Goal: Transaction & Acquisition: Purchase product/service

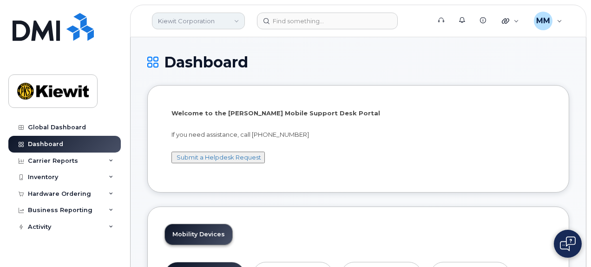
click at [237, 20] on link "Kiewit Corporation" at bounding box center [198, 21] width 93 height 17
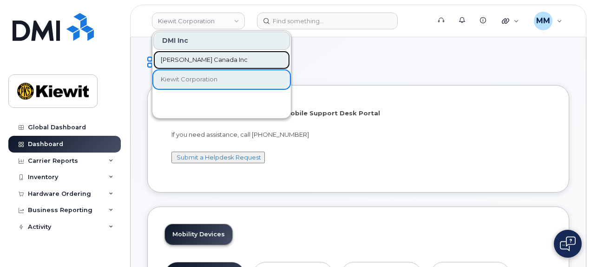
click at [218, 59] on link "[PERSON_NAME] Canada Inc" at bounding box center [221, 60] width 137 height 19
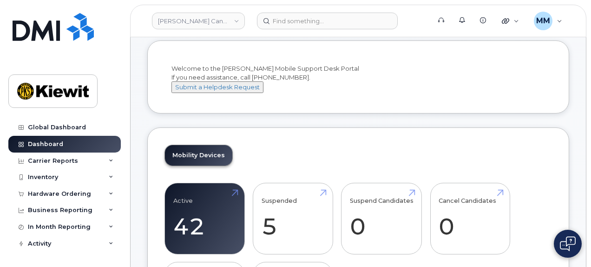
scroll to position [46, 0]
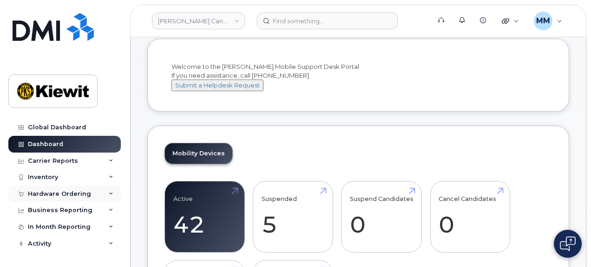
click at [72, 193] on div "Hardware Ordering" at bounding box center [59, 193] width 63 height 7
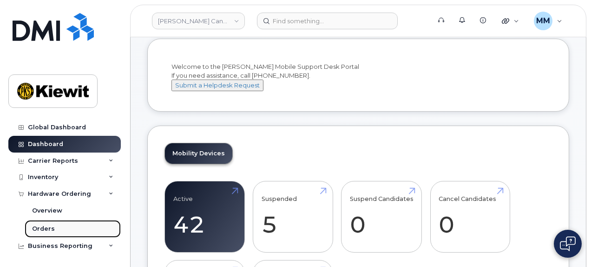
click at [56, 228] on link "Orders" at bounding box center [73, 229] width 96 height 18
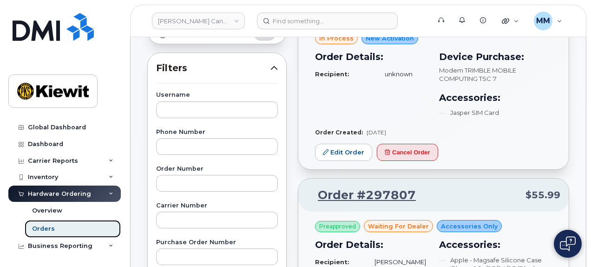
scroll to position [139, 0]
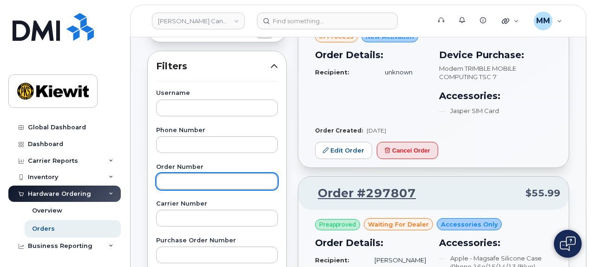
click at [177, 179] on input "text" at bounding box center [217, 181] width 122 height 17
type input "297709"
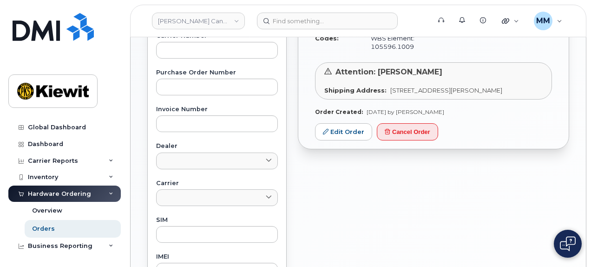
scroll to position [325, 0]
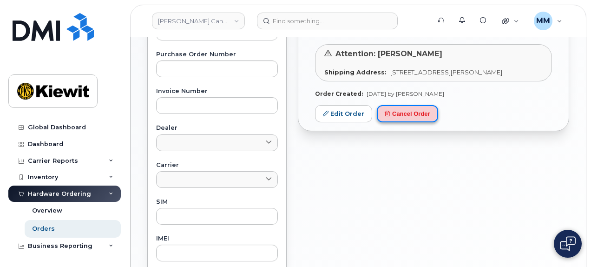
click at [403, 122] on button "Cancel Order" at bounding box center [407, 113] width 61 height 17
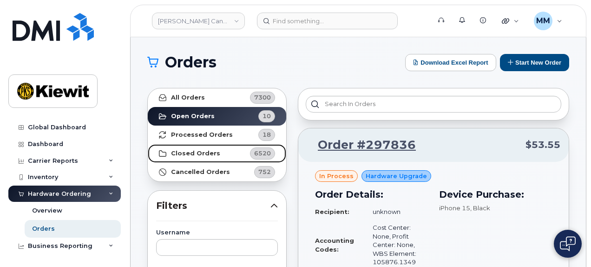
click at [197, 150] on strong "Closed Orders" at bounding box center [195, 153] width 49 height 7
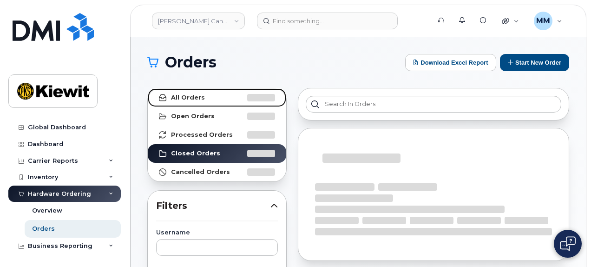
click at [193, 97] on strong "All Orders" at bounding box center [188, 97] width 34 height 7
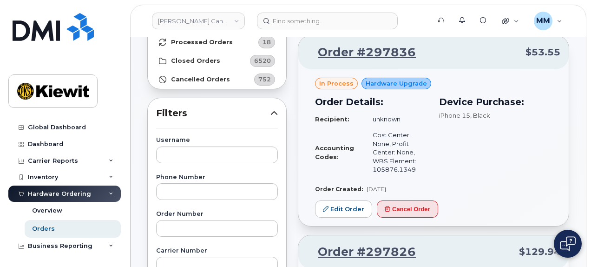
scroll to position [93, 0]
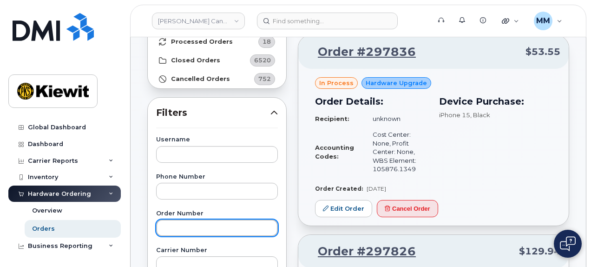
click at [194, 229] on input "text" at bounding box center [217, 227] width 122 height 17
type input "297709"
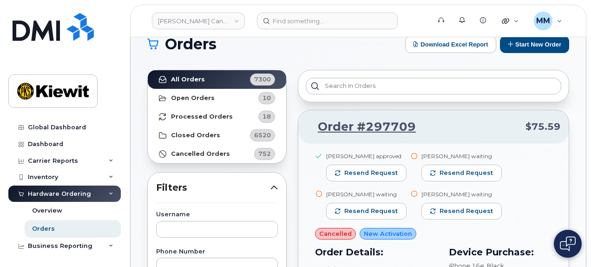
scroll to position [0, 0]
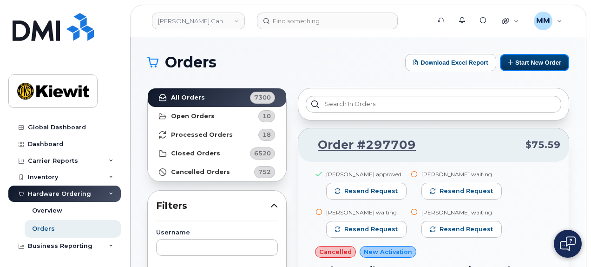
drag, startPoint x: 533, startPoint y: 61, endPoint x: 404, endPoint y: 194, distance: 185.6
click at [533, 61] on button "Start New Order" at bounding box center [534, 62] width 69 height 17
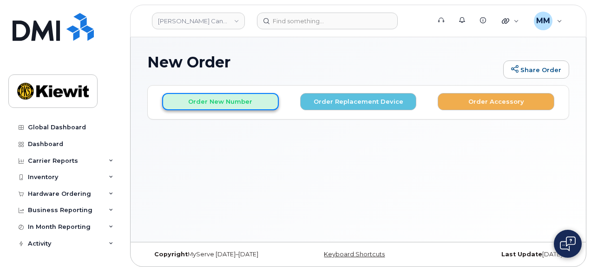
click at [194, 104] on button "Order New Number" at bounding box center [220, 101] width 117 height 17
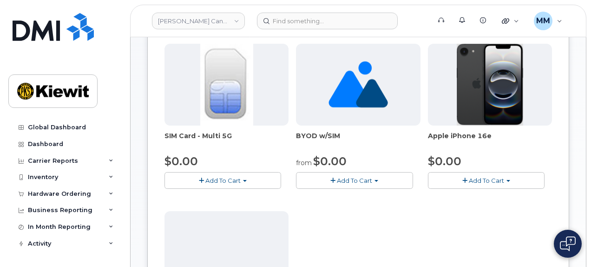
scroll to position [139, 0]
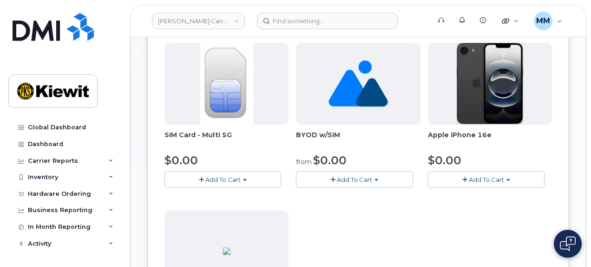
click at [508, 177] on button "Add To Cart" at bounding box center [486, 179] width 117 height 16
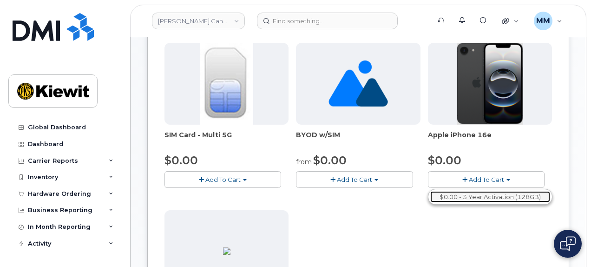
click at [501, 196] on link "$0.00 - 3 Year Activation (128GB)" at bounding box center [490, 197] width 120 height 12
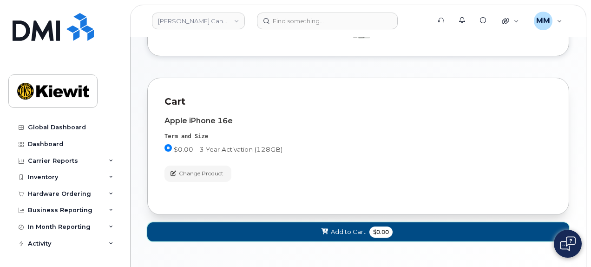
click at [301, 227] on button "Add to Cart $0.00" at bounding box center [358, 231] width 422 height 19
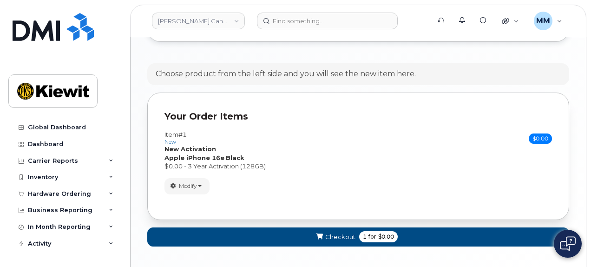
scroll to position [546, 0]
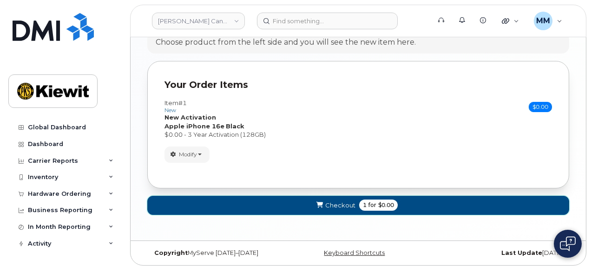
click at [302, 202] on button "Checkout 1 for $0.00" at bounding box center [358, 205] width 422 height 19
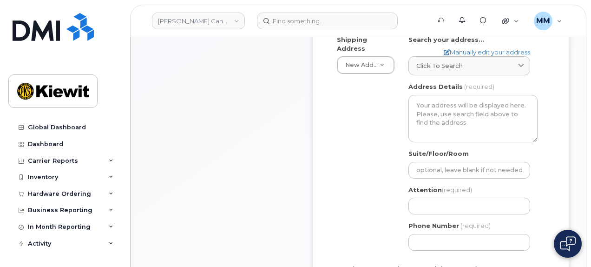
scroll to position [325, 0]
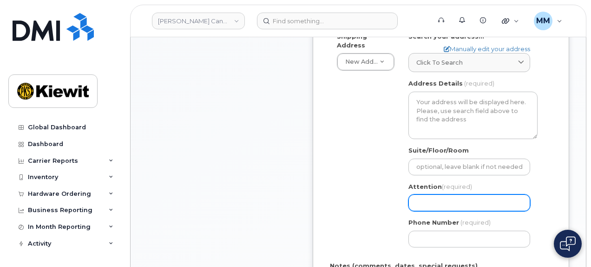
click at [420, 194] on input "Attention (required)" at bounding box center [469, 202] width 122 height 17
paste input "Hira Sarwar"
select select
type input "Hira Sarwar"
select select
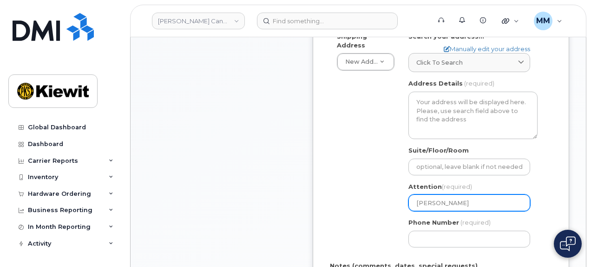
type input "Hira Sarwar a"
select select
type input "Hira Sarwar and"
select select
type input "[PERSON_NAME] and"
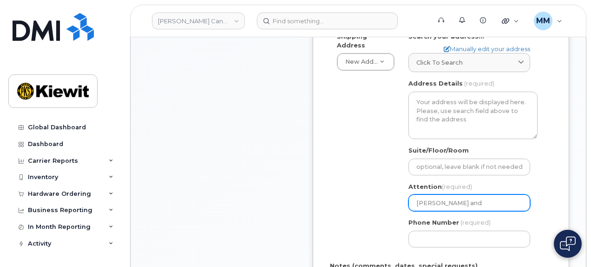
click at [476, 194] on input "[PERSON_NAME] and" at bounding box center [469, 202] width 122 height 17
paste input "[PERSON_NAME].[PERSON_NAME]"
select select
type input "[PERSON_NAME] and [PERSON_NAME].[PERSON_NAME]"
click at [481, 194] on input "[PERSON_NAME] and [PERSON_NAME].[PERSON_NAME]" at bounding box center [469, 202] width 122 height 17
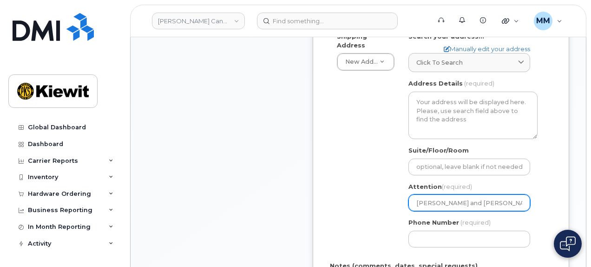
select select
type input "[PERSON_NAME] and AllenHwang"
select select
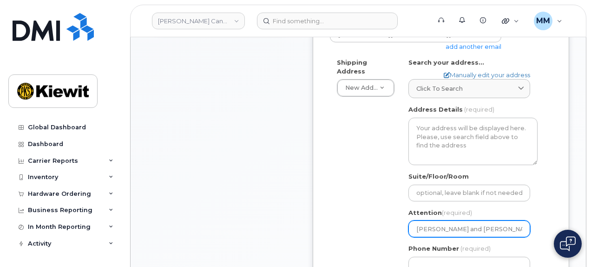
scroll to position [279, 0]
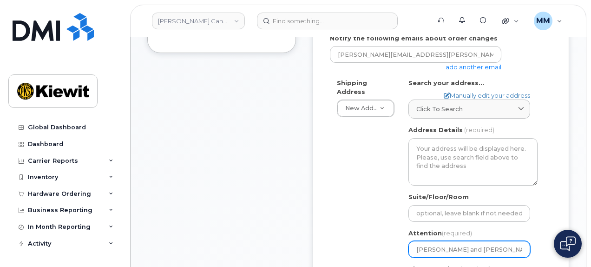
type input "[PERSON_NAME] and [PERSON_NAME]"
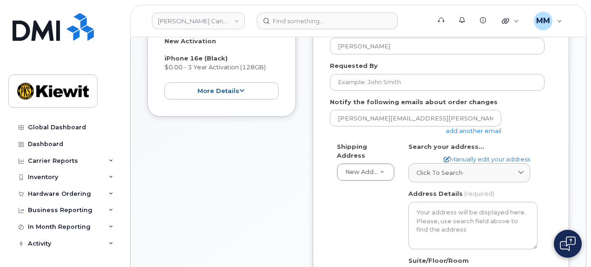
scroll to position [186, 0]
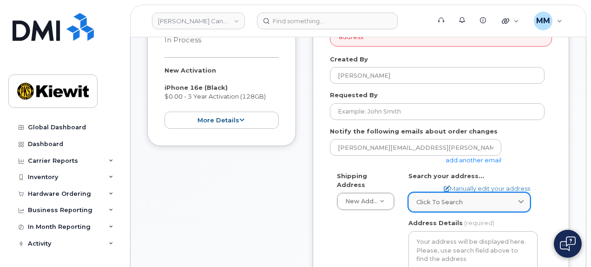
click at [441, 197] on span "Click to search" at bounding box center [439, 201] width 46 height 9
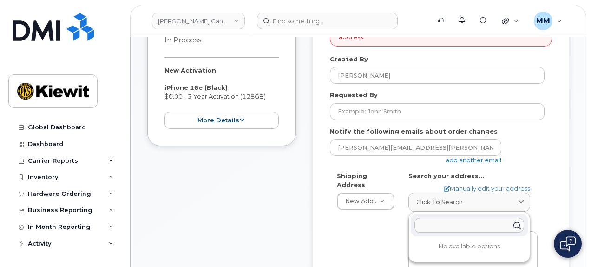
click at [445, 217] on input "text" at bounding box center [469, 224] width 110 height 15
paste input "#310, [STREET_ADDRESS]"
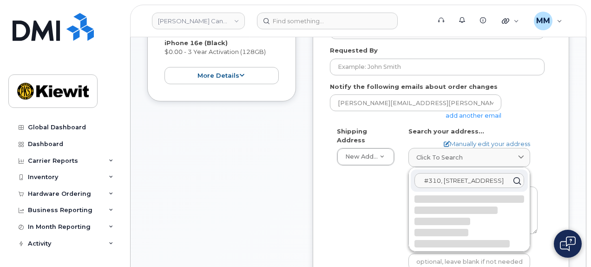
scroll to position [232, 0]
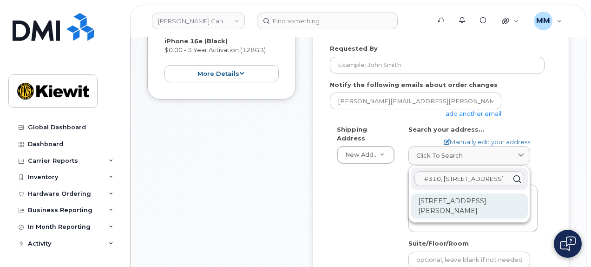
type input "#310, [STREET_ADDRESS]"
click at [448, 196] on div "[STREET_ADDRESS][PERSON_NAME]" at bounding box center [469, 205] width 117 height 25
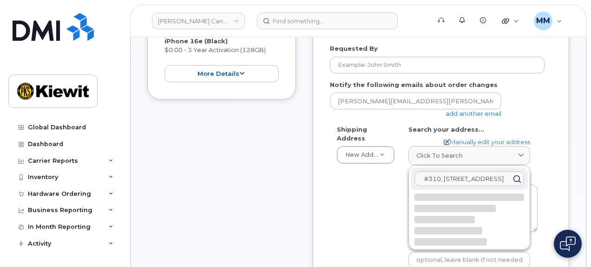
select select
type textarea "[STREET_ADDRESS][PERSON_NAME]"
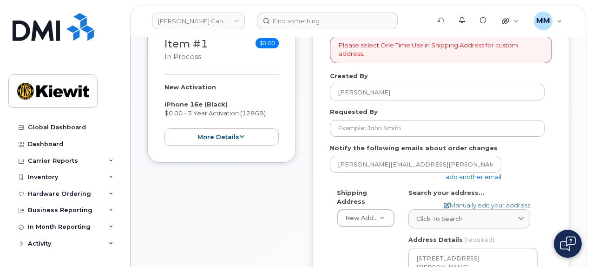
scroll to position [139, 0]
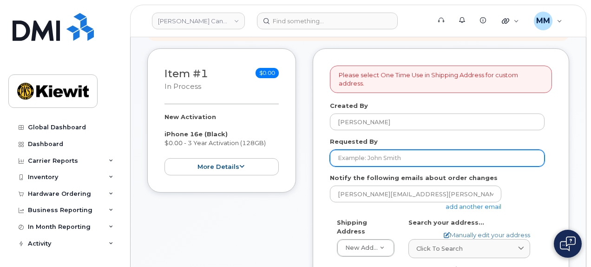
click at [357, 150] on input "Requested By" at bounding box center [437, 158] width 215 height 17
paste input "[PERSON_NAME]"
type input "[PERSON_NAME]"
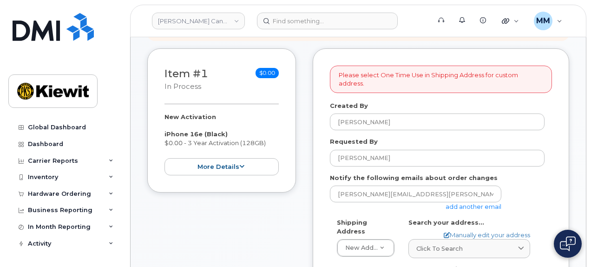
click at [455, 203] on link "add another email" at bounding box center [473, 206] width 56 height 7
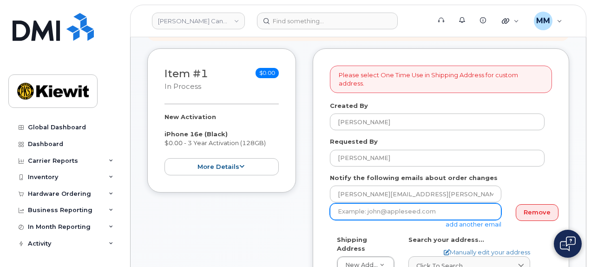
click at [413, 204] on input "email" at bounding box center [415, 211] width 171 height 17
paste input "Taylor.Blagdon@kiewit.com"
type input "Taylor.Blagdon@kiewit.com"
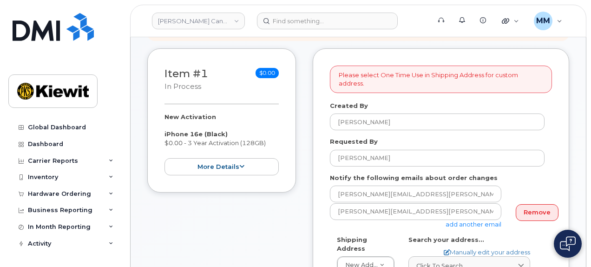
click at [454, 220] on link "add another email" at bounding box center [473, 223] width 56 height 7
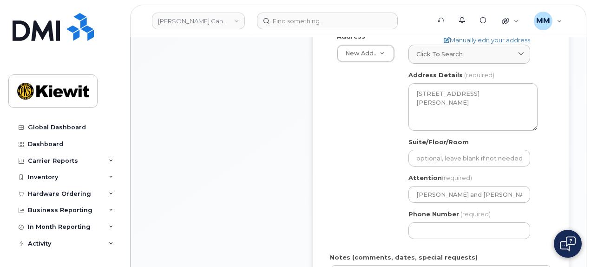
scroll to position [372, 0]
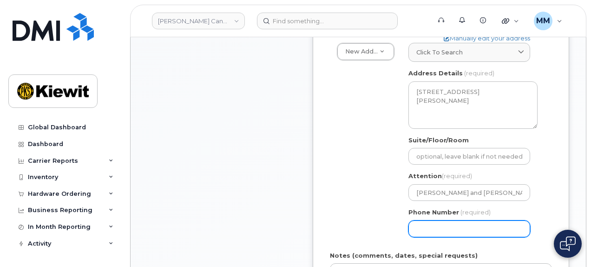
click at [423, 220] on input "Phone Number" at bounding box center [469, 228] width 122 height 17
type input "877772770"
select select
type input "8777727707"
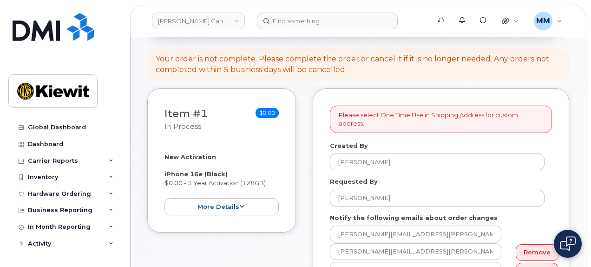
scroll to position [93, 0]
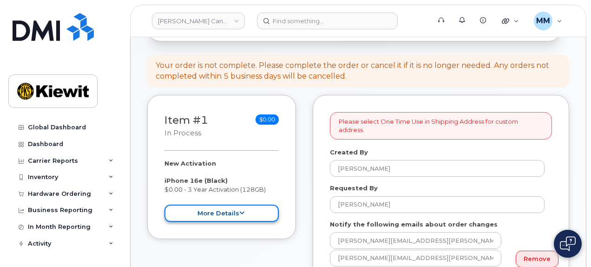
click at [236, 204] on button "more details" at bounding box center [221, 212] width 114 height 17
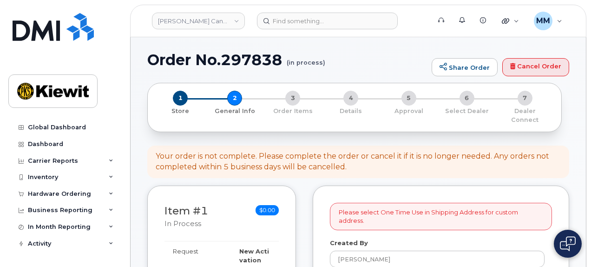
scroll to position [0, 0]
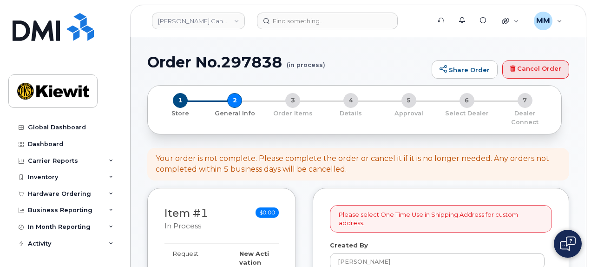
click at [188, 102] on div "1 Store" at bounding box center [180, 109] width 51 height 33
click at [182, 101] on span "1" at bounding box center [180, 100] width 15 height 15
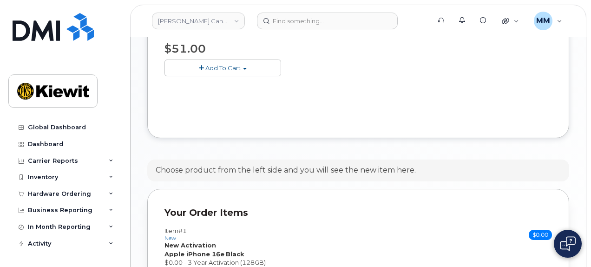
scroll to position [511, 0]
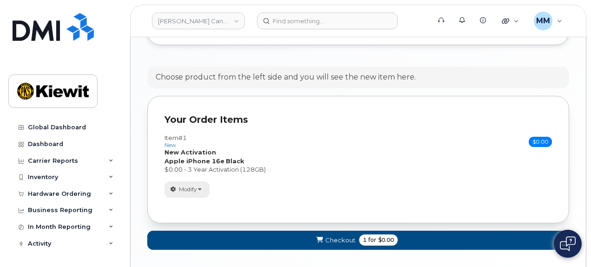
click at [198, 190] on button "Modify" at bounding box center [186, 189] width 45 height 16
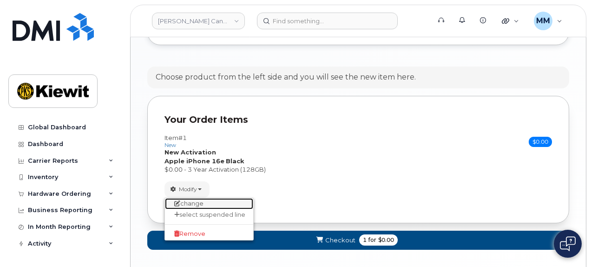
click at [203, 202] on link "change" at bounding box center [209, 203] width 88 height 11
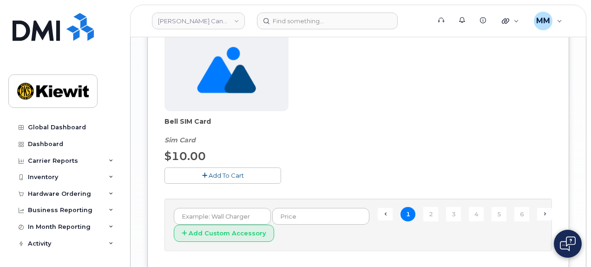
scroll to position [1104, 0]
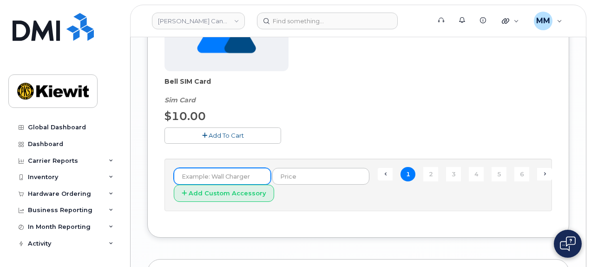
drag, startPoint x: 253, startPoint y: 177, endPoint x: 241, endPoint y: 176, distance: 11.6
click at [241, 176] on input "text" at bounding box center [222, 176] width 97 height 17
click at [427, 171] on link "2" at bounding box center [430, 174] width 15 height 14
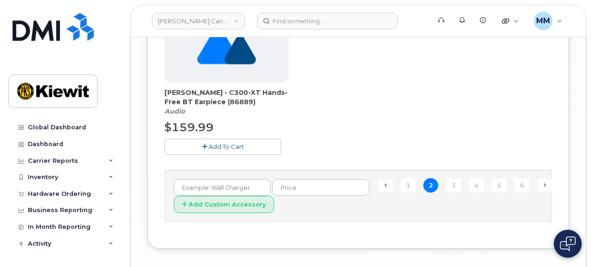
scroll to position [1100, 0]
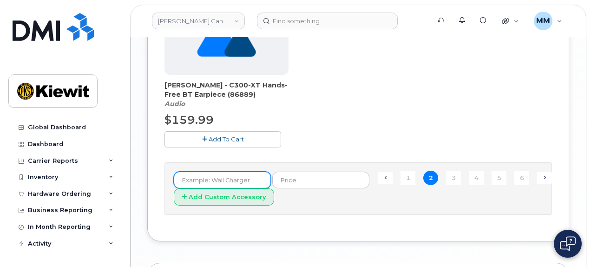
click at [256, 179] on input "text" at bounding box center [222, 179] width 97 height 17
click at [451, 176] on link "3" at bounding box center [453, 177] width 15 height 14
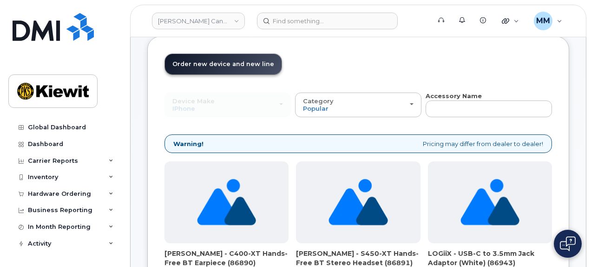
scroll to position [46, 0]
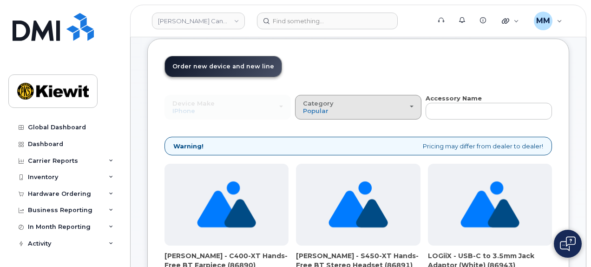
click at [412, 107] on div "Category Popular" at bounding box center [358, 107] width 111 height 14
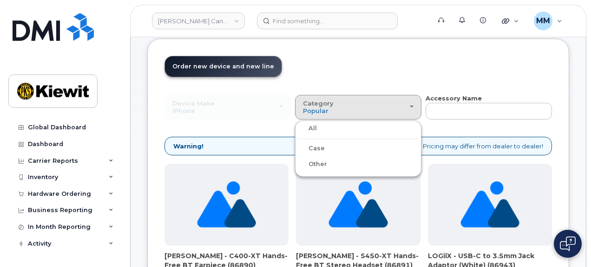
click at [342, 149] on div "Case" at bounding box center [358, 148] width 122 height 11
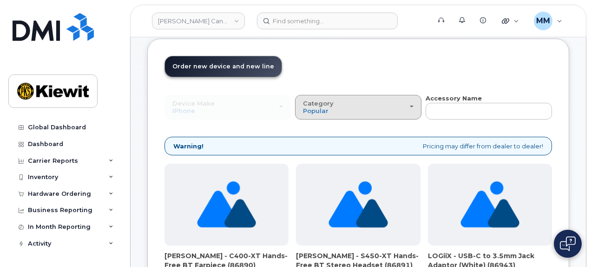
click at [408, 109] on div "Category Popular" at bounding box center [358, 107] width 111 height 14
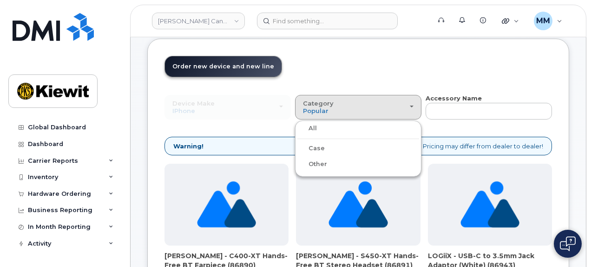
click at [312, 151] on label "Case" at bounding box center [310, 148] width 27 height 11
click at [0, 0] on input "Case" at bounding box center [0, 0] width 0 height 0
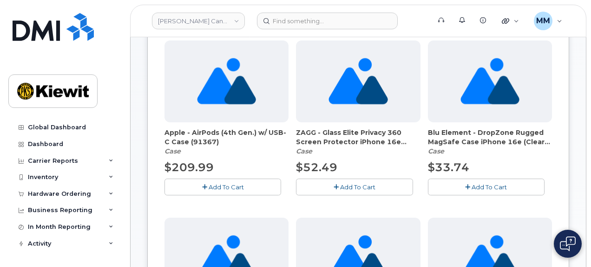
scroll to position [139, 0]
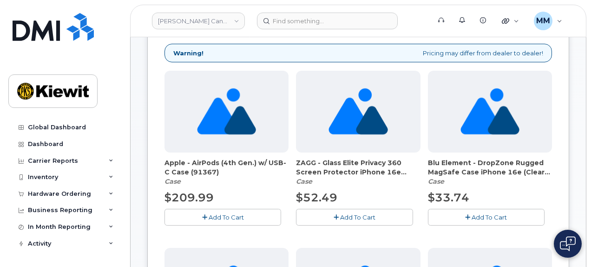
click at [371, 214] on span "Add To Cart" at bounding box center [357, 216] width 35 height 7
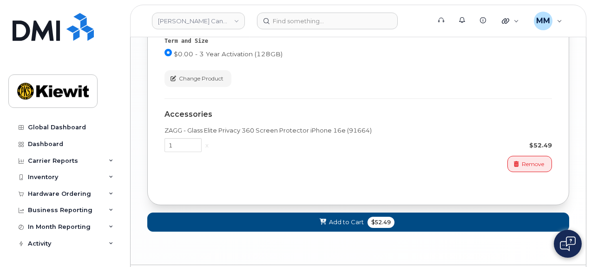
scroll to position [1033, 0]
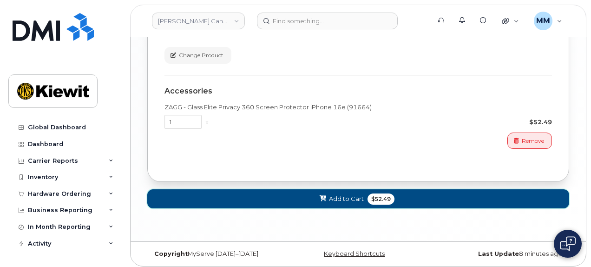
click at [325, 196] on icon at bounding box center [323, 199] width 7 height 6
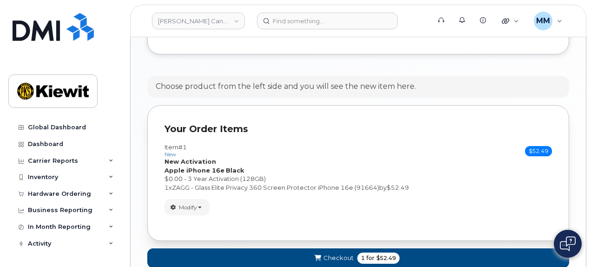
scroll to position [532, 0]
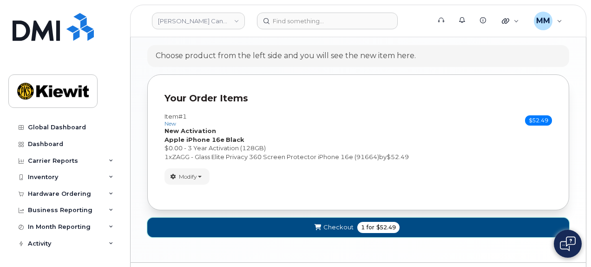
click at [334, 222] on span "Checkout" at bounding box center [338, 226] width 30 height 9
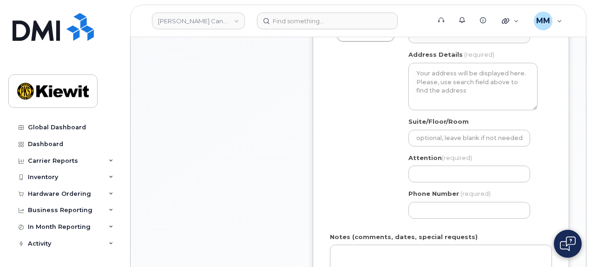
scroll to position [372, 0]
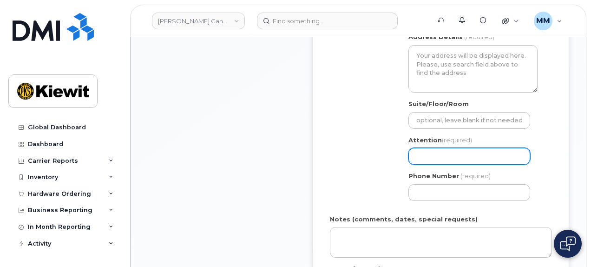
click at [423, 148] on input "Attention (required)" at bounding box center [469, 156] width 122 height 17
paste input "[PERSON_NAME]"
select select
type input "[PERSON_NAME]"
select select
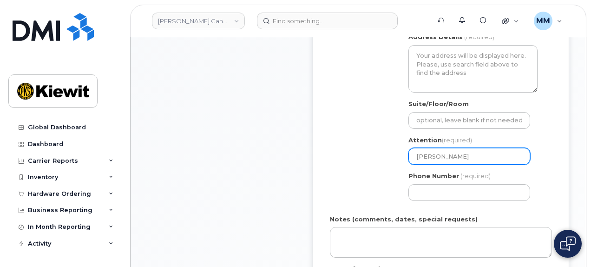
type input "[PERSON_NAME] a"
select select
type input "[PERSON_NAME] an"
select select
type input "[PERSON_NAME] and"
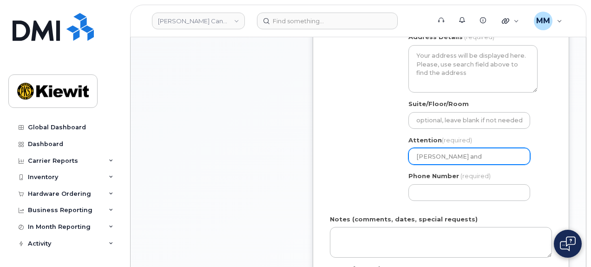
click at [487, 148] on input "[PERSON_NAME] and" at bounding box center [469, 156] width 122 height 17
paste input "[PERSON_NAME].[PERSON_NAME]"
select select
type input "[PERSON_NAME] and [PERSON_NAME].[PERSON_NAME]"
click at [483, 148] on input "[PERSON_NAME] and [PERSON_NAME].[PERSON_NAME]" at bounding box center [469, 156] width 122 height 17
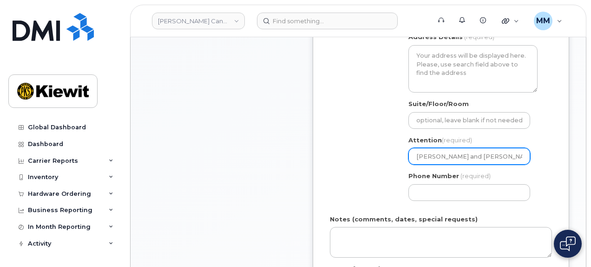
select select
type input "[PERSON_NAME] and AllenHwang"
select select
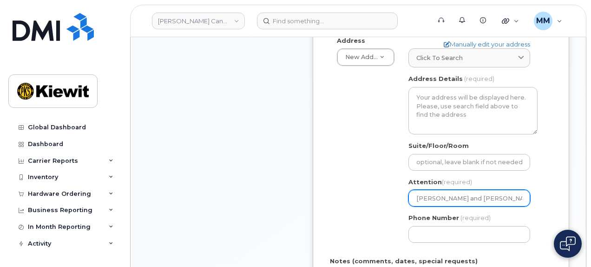
scroll to position [325, 0]
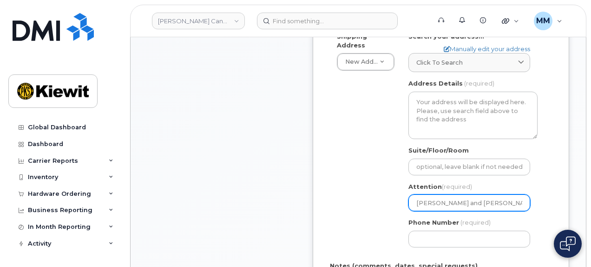
type input "[PERSON_NAME] and [PERSON_NAME]"
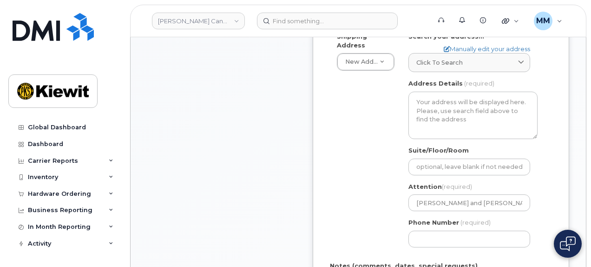
drag, startPoint x: 509, startPoint y: 53, endPoint x: 499, endPoint y: 67, distance: 17.7
click at [509, 58] on div "Click to search" at bounding box center [469, 62] width 106 height 9
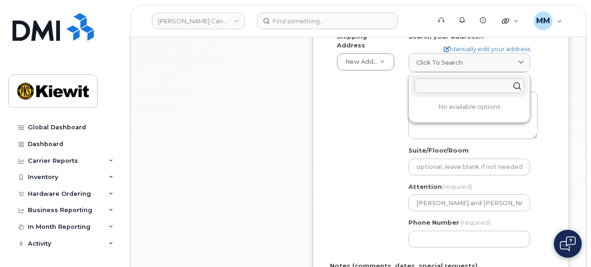
click at [443, 79] on input "text" at bounding box center [469, 85] width 110 height 15
paste input "#310, [STREET_ADDRESS]"
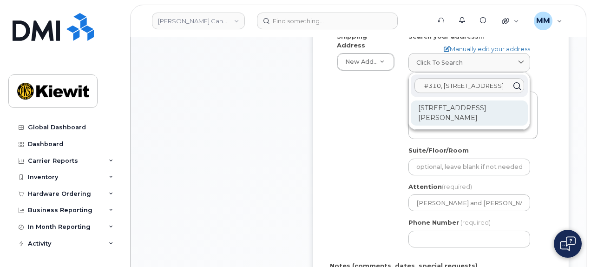
type input "#310, [STREET_ADDRESS]"
click at [457, 105] on div "[STREET_ADDRESS][PERSON_NAME]" at bounding box center [469, 112] width 117 height 25
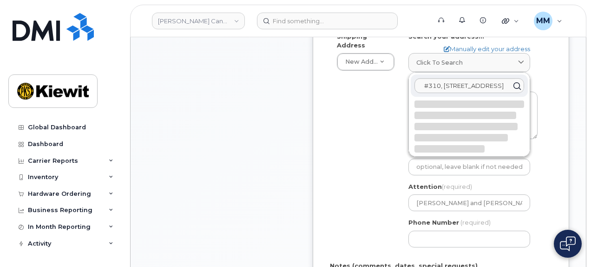
select select
type textarea "[STREET_ADDRESS][PERSON_NAME]"
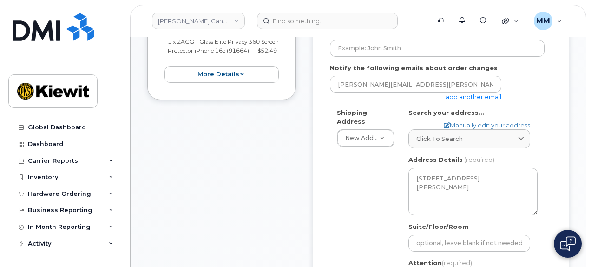
scroll to position [232, 0]
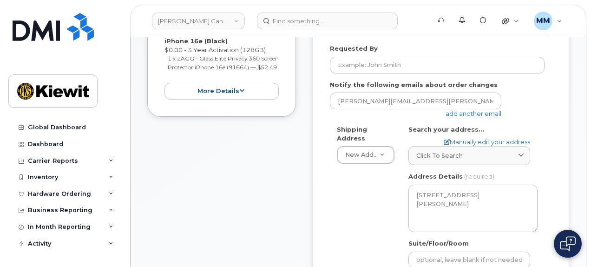
click at [481, 110] on link "add another email" at bounding box center [473, 113] width 56 height 7
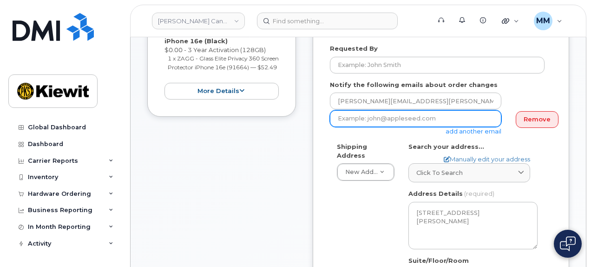
click at [356, 113] on input "email" at bounding box center [415, 118] width 171 height 17
type input "taylor.blagdon@kiewit.com"
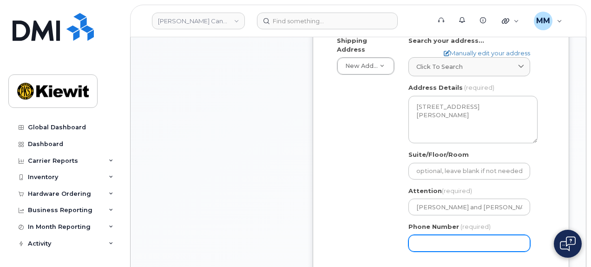
scroll to position [359, 0]
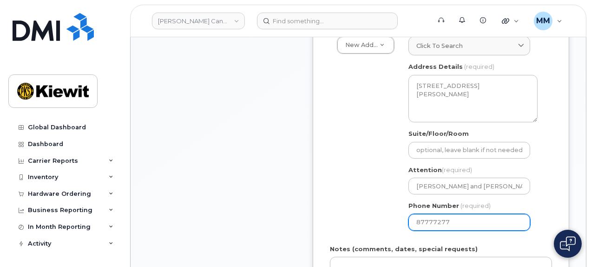
type input "877772770"
select select
type input "8777727707"
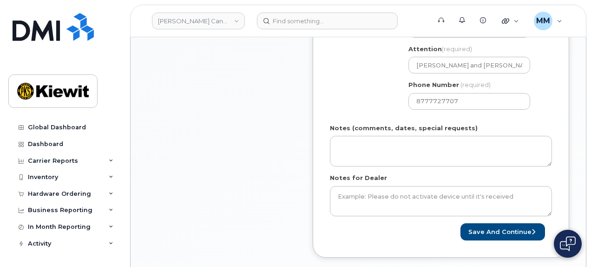
scroll to position [498, 0]
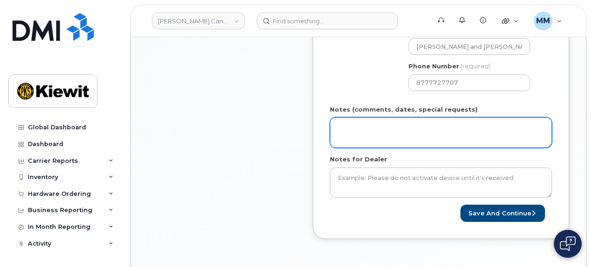
click at [337, 117] on textarea "Notes (comments, dates, special requests)" at bounding box center [441, 132] width 222 height 31
paste textarea "Please ship ASAP"
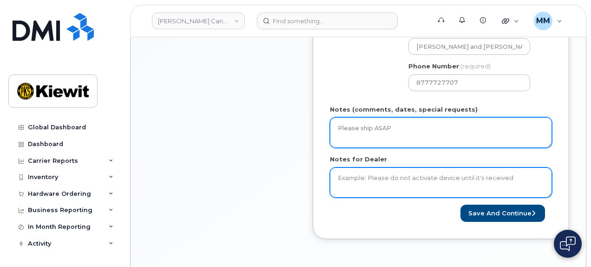
type textarea "Please ship ASAP"
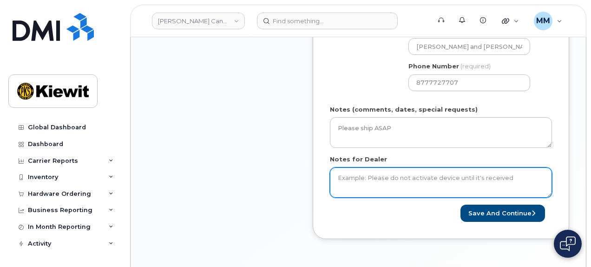
click at [343, 168] on textarea "Notes for Dealer" at bounding box center [441, 182] width 222 height 31
paste textarea "Please ship ASAP"
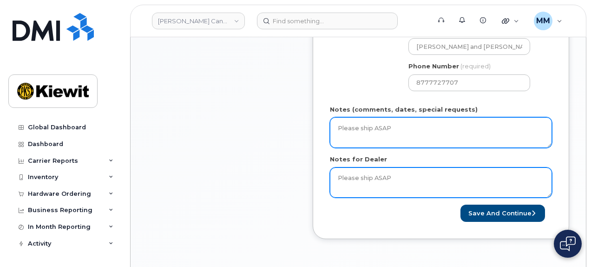
type textarea "Please ship ASAP"
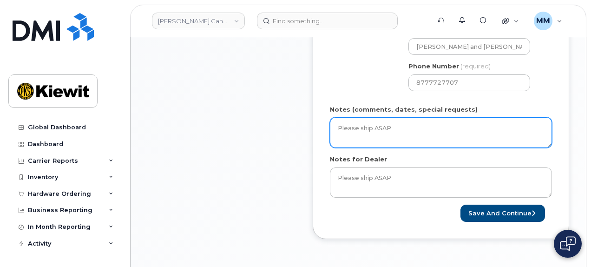
click at [396, 120] on textarea "Please ship ASAP" at bounding box center [441, 132] width 222 height 31
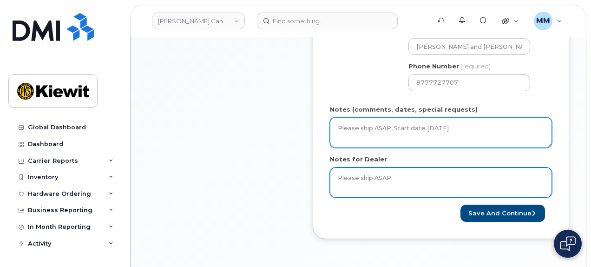
type textarea "Please ship ASAP, Start date 8/11/2025"
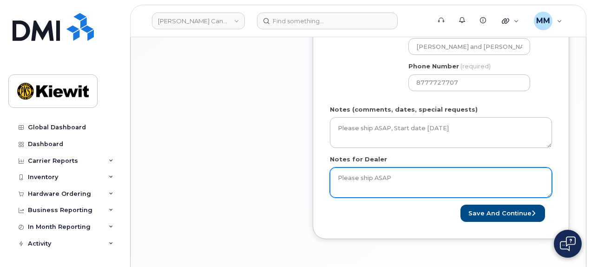
click at [414, 174] on textarea "Please ship ASAP" at bounding box center [441, 182] width 222 height 31
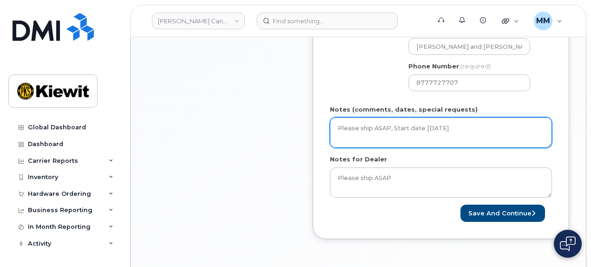
drag, startPoint x: 457, startPoint y: 117, endPoint x: 393, endPoint y: 116, distance: 63.2
click at [393, 117] on textarea "Please ship ASAP, Start date 8/11/2025" at bounding box center [441, 132] width 222 height 31
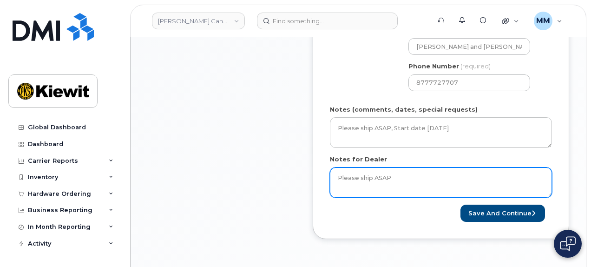
click at [402, 170] on textarea "Please ship ASAP" at bounding box center [441, 182] width 222 height 31
paste textarea "Start date 8/11/2025"
drag, startPoint x: 510, startPoint y: 168, endPoint x: 459, endPoint y: 169, distance: 51.1
click at [459, 169] on textarea "Please ship ASAP, Start date 8/11/2025, Area code - 604" at bounding box center [441, 182] width 222 height 31
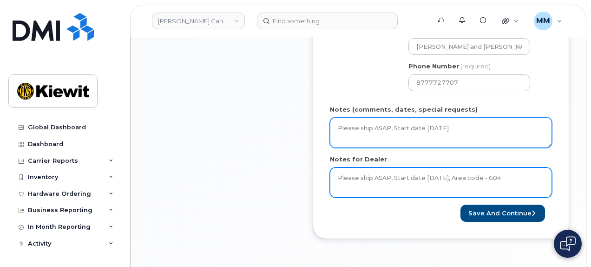
type textarea "Please ship ASAP, Start date 8/11/2025, Area code - 604"
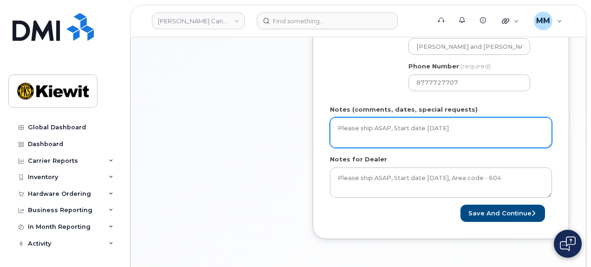
click at [466, 117] on textarea "Please ship ASAP, Start date 8/11/2025" at bounding box center [441, 132] width 222 height 31
paste textarea "Area code - 604"
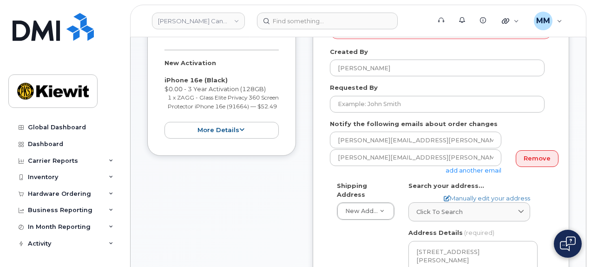
scroll to position [173, 0]
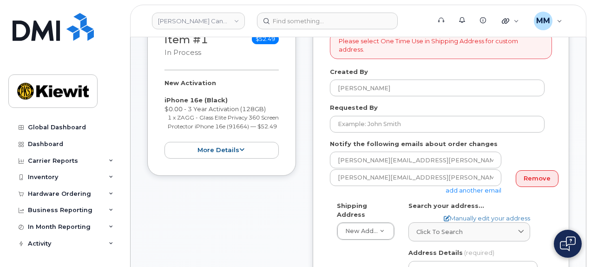
type textarea "Please ship ASAP, Start date [DATE], Area code - 604"
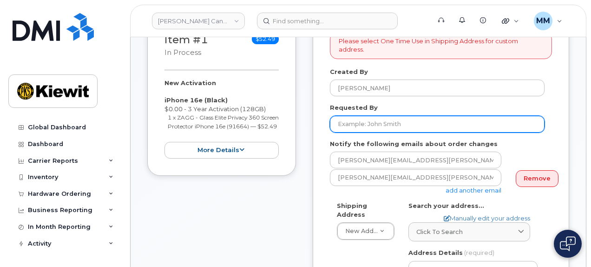
click at [385, 116] on input "Requested By" at bounding box center [437, 124] width 215 height 17
paste input "[PERSON_NAME]"
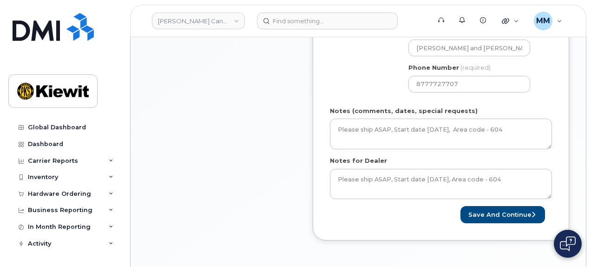
scroll to position [498, 0]
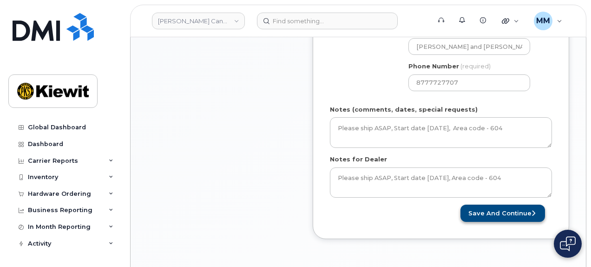
type input "[PERSON_NAME]"
click at [482, 204] on button "Save and Continue" at bounding box center [502, 212] width 85 height 17
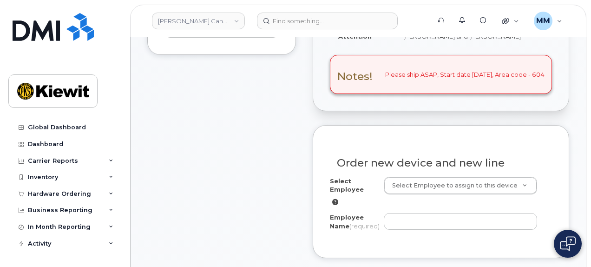
scroll to position [325, 0]
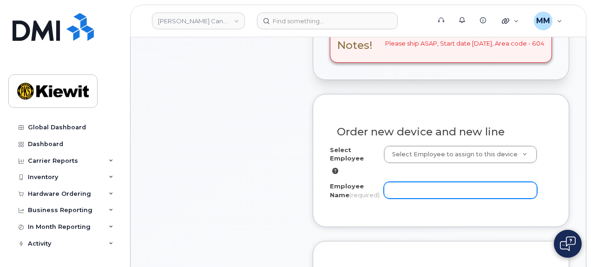
click at [406, 182] on input "Employee Name (required)" at bounding box center [461, 190] width 154 height 17
paste input "[PERSON_NAME]"
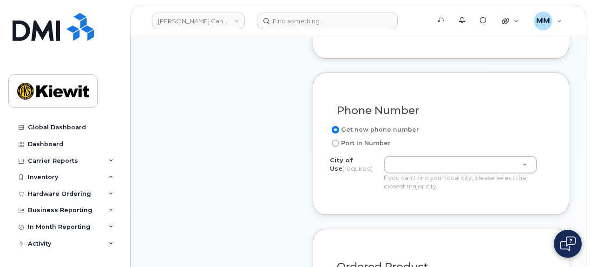
scroll to position [511, 0]
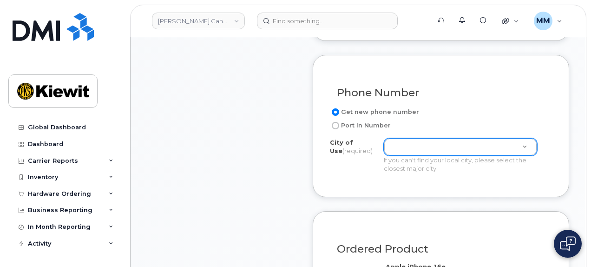
type input "[PERSON_NAME]"
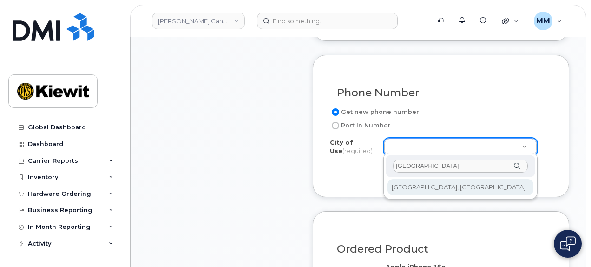
type input "[GEOGRAPHIC_DATA]"
type input "964"
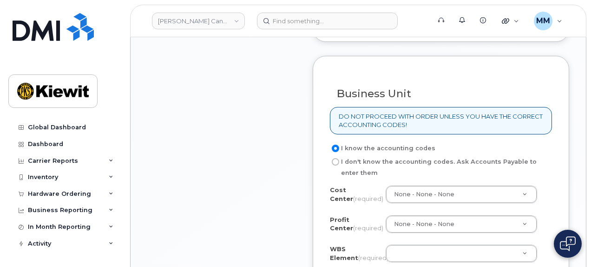
scroll to position [836, 0]
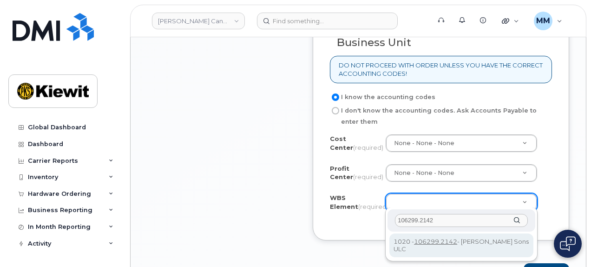
type input "106299.2142"
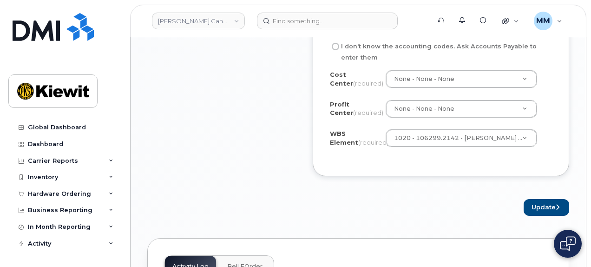
scroll to position [929, 0]
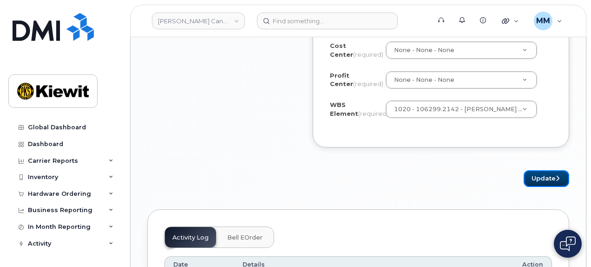
drag, startPoint x: 533, startPoint y: 173, endPoint x: 283, endPoint y: 246, distance: 260.2
click at [533, 173] on button "Update" at bounding box center [546, 178] width 46 height 17
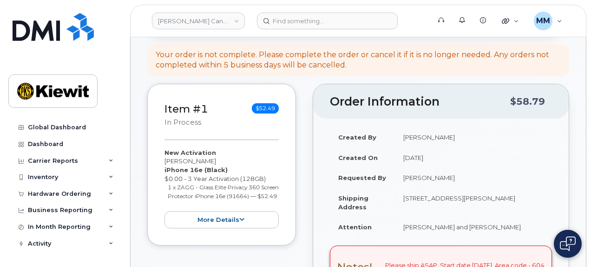
scroll to position [186, 0]
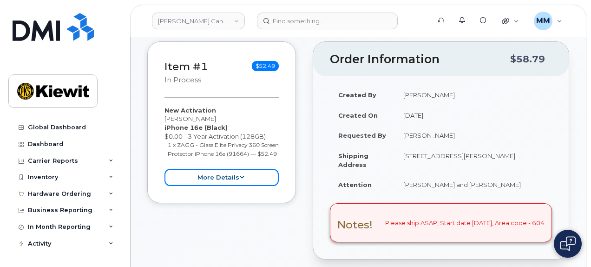
drag, startPoint x: 239, startPoint y: 173, endPoint x: 259, endPoint y: 177, distance: 20.3
click at [239, 174] on icon at bounding box center [241, 177] width 5 height 6
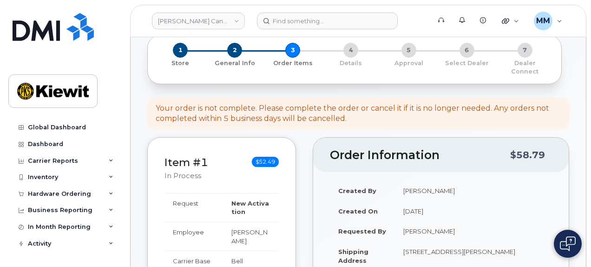
scroll to position [0, 0]
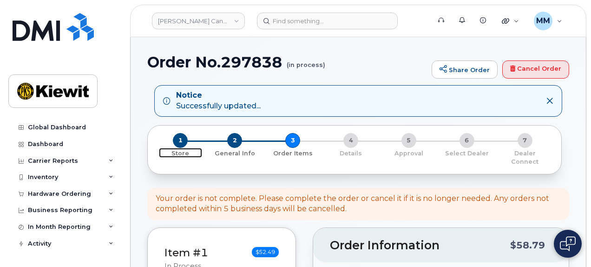
click at [176, 141] on span "1" at bounding box center [180, 140] width 15 height 15
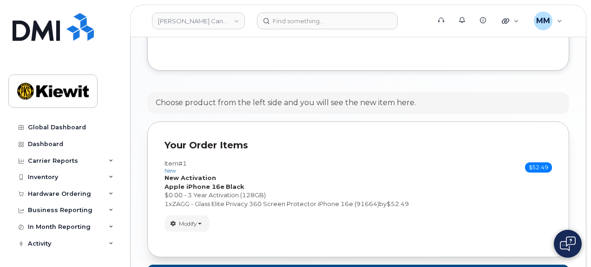
scroll to position [555, 0]
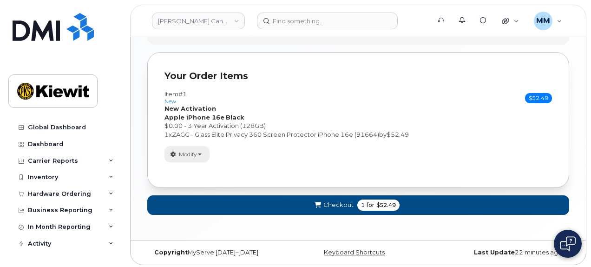
click at [205, 157] on button "Modify" at bounding box center [186, 154] width 45 height 16
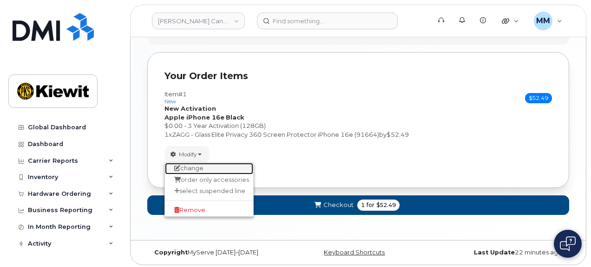
click at [197, 167] on link "change" at bounding box center [209, 168] width 88 height 11
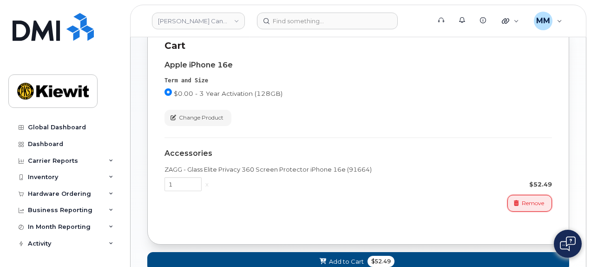
drag, startPoint x: 534, startPoint y: 200, endPoint x: 520, endPoint y: 209, distance: 16.5
click at [535, 200] on span "Remove" at bounding box center [533, 203] width 22 height 8
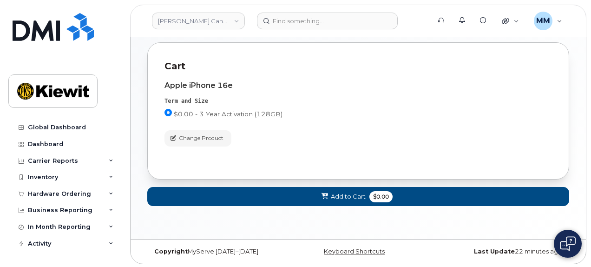
scroll to position [1317, 0]
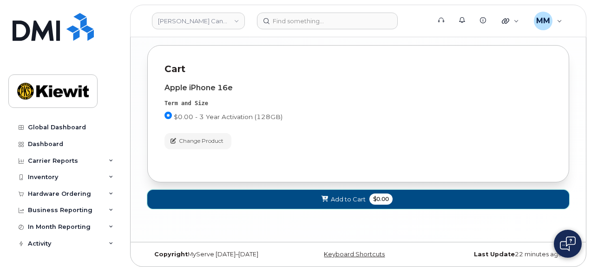
click at [334, 196] on span "Add to Cart" at bounding box center [348, 199] width 35 height 9
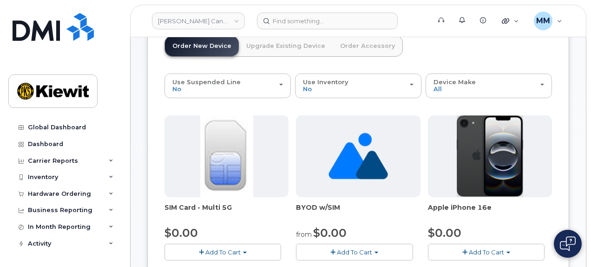
scroll to position [0, 0]
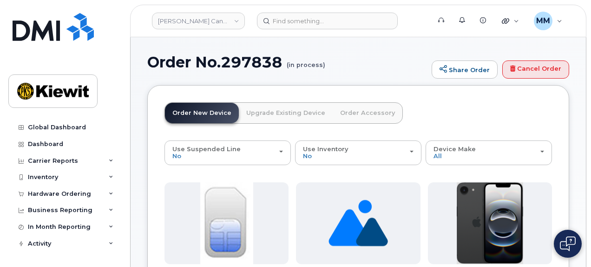
click at [355, 113] on link "Order Accessory" at bounding box center [368, 113] width 70 height 20
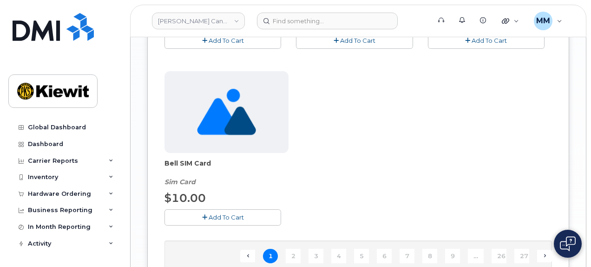
scroll to position [1068, 0]
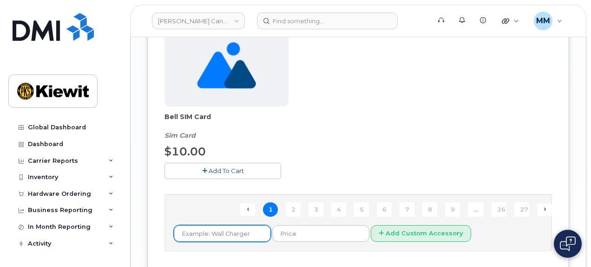
click at [253, 230] on input "text" at bounding box center [222, 233] width 97 height 17
type input "otterbox"
click at [371, 225] on button "Add Custom Accessory" at bounding box center [421, 233] width 100 height 17
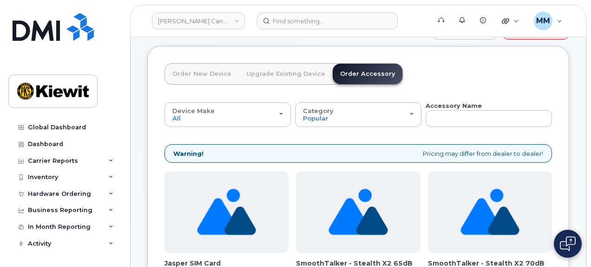
scroll to position [0, 0]
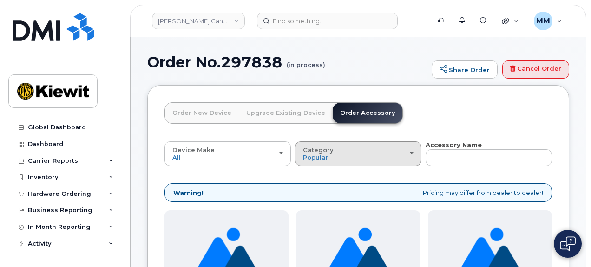
click at [417, 155] on button "Category Popular" at bounding box center [358, 153] width 126 height 24
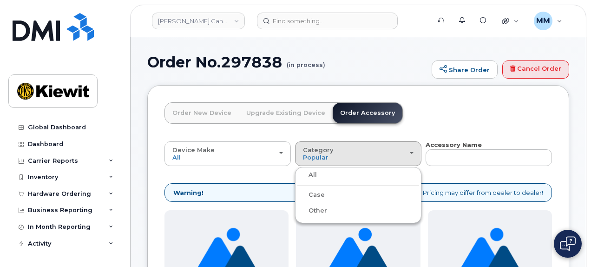
click at [320, 192] on label "Case" at bounding box center [310, 194] width 27 height 11
click at [0, 0] on input "Case" at bounding box center [0, 0] width 0 height 0
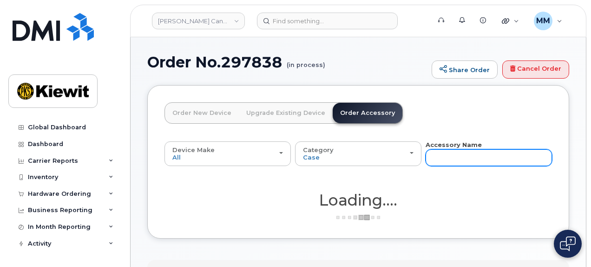
click at [465, 154] on input "text" at bounding box center [488, 157] width 126 height 17
type input "Otterbox"
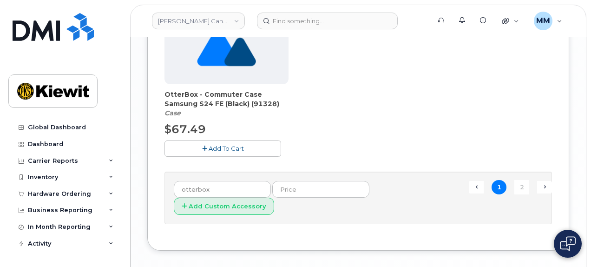
scroll to position [1115, 0]
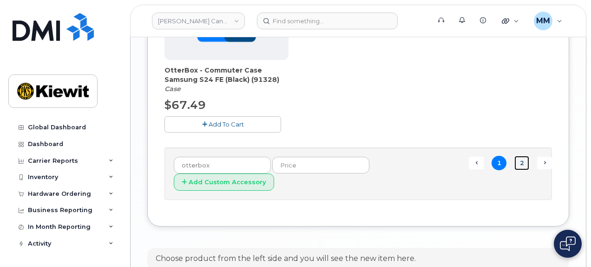
click at [523, 161] on link "2" at bounding box center [521, 163] width 15 height 14
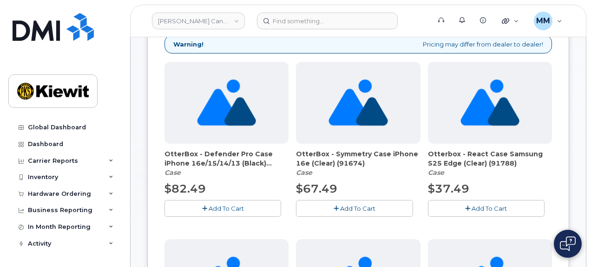
scroll to position [139, 0]
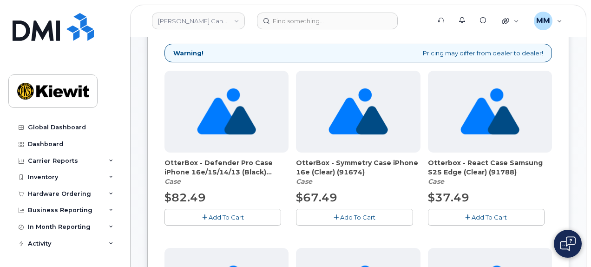
click at [360, 215] on span "Add To Cart" at bounding box center [357, 216] width 35 height 7
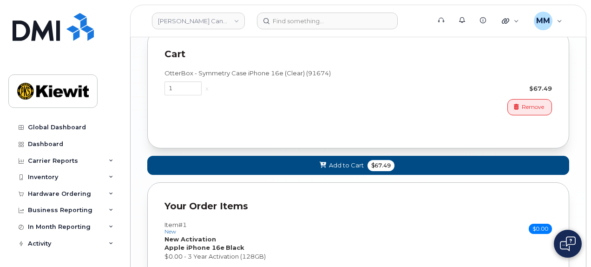
scroll to position [1161, 0]
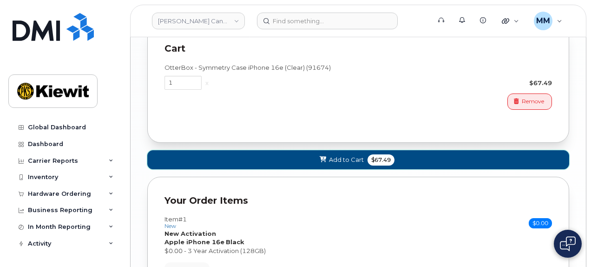
click at [347, 150] on button "Add to Cart $67.49" at bounding box center [358, 159] width 422 height 19
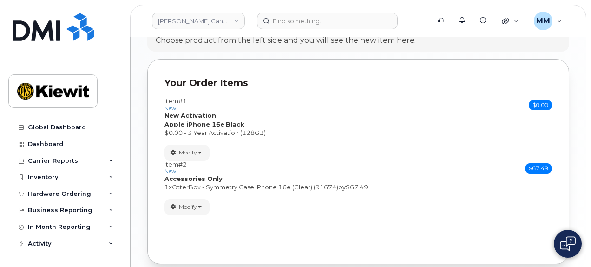
scroll to position [589, 0]
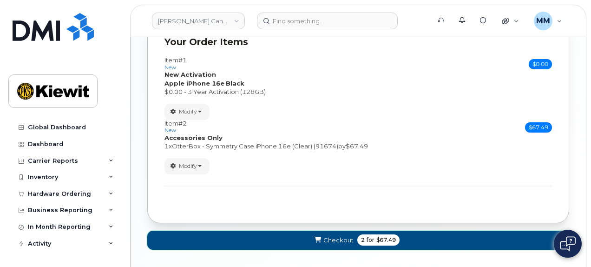
click at [300, 237] on button "Checkout 2 for $67.49" at bounding box center [358, 239] width 422 height 19
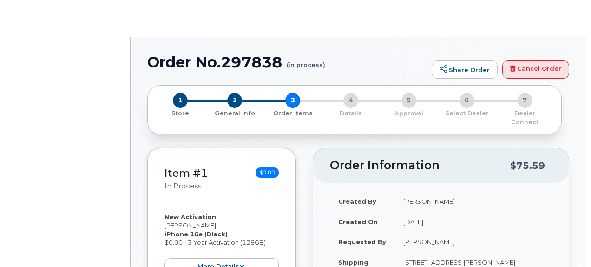
radio input "true"
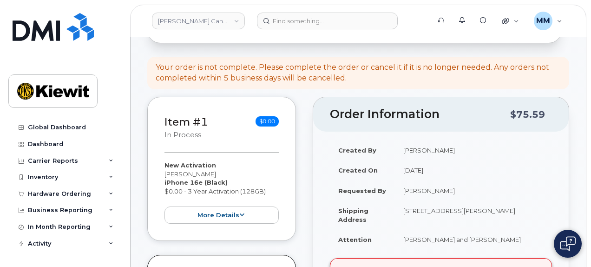
scroll to position [93, 0]
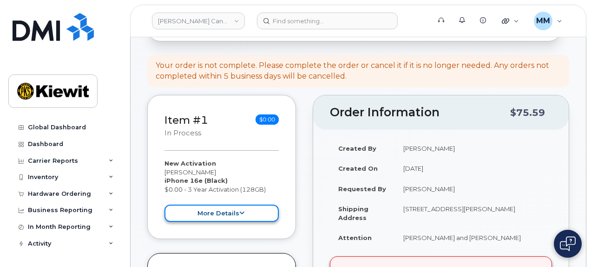
click at [240, 210] on icon at bounding box center [241, 213] width 5 height 6
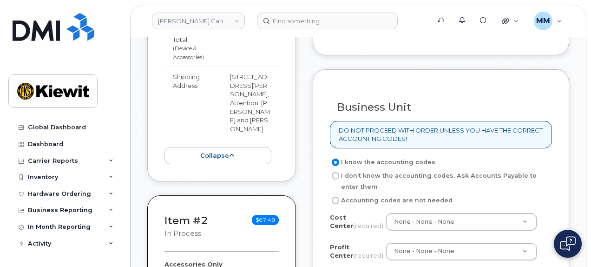
scroll to position [557, 0]
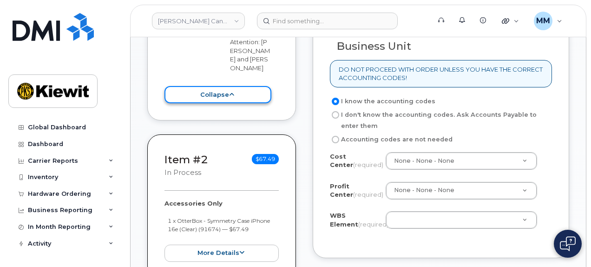
click at [217, 87] on button "collapse" at bounding box center [217, 94] width 107 height 17
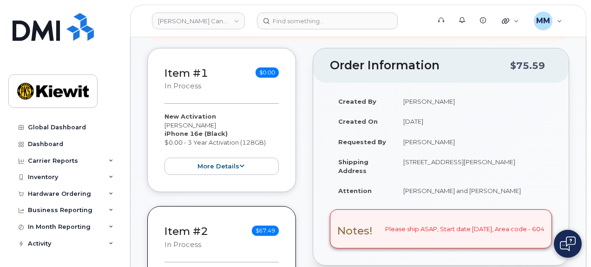
scroll to position [279, 0]
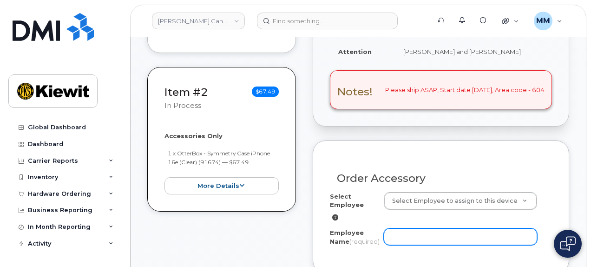
click at [394, 230] on input "Employee Name (required)" at bounding box center [461, 236] width 154 height 17
paste input "[PERSON_NAME]"
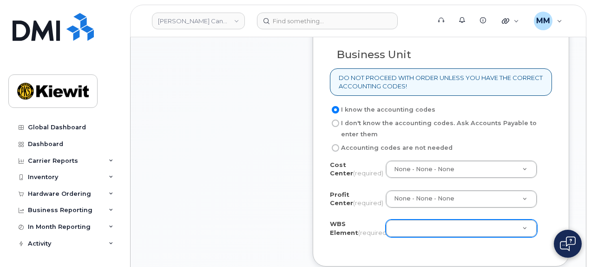
scroll to position [557, 0]
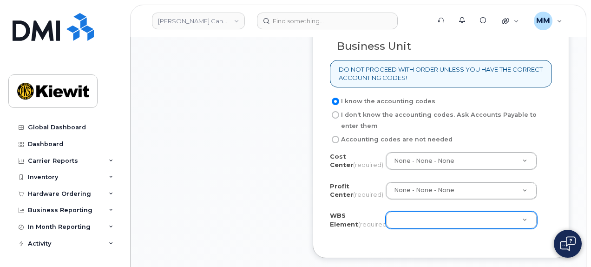
type input "[PERSON_NAME]"
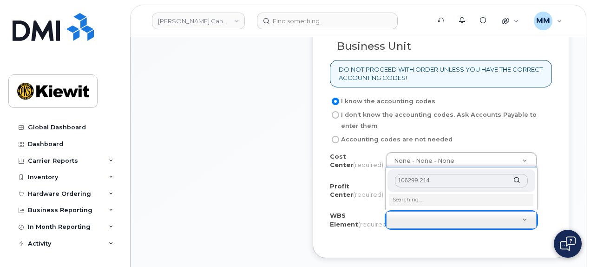
type input "106299.2142"
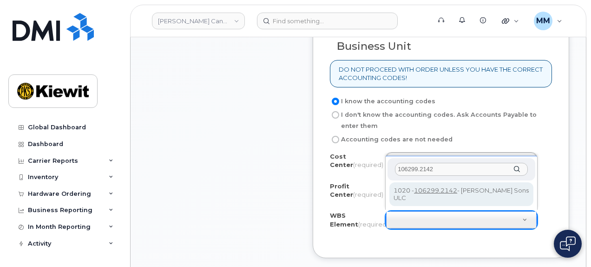
type input "106299.2142"
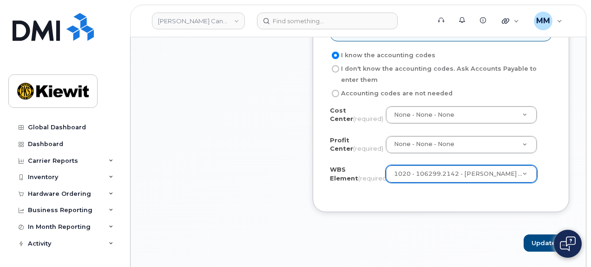
scroll to position [650, 0]
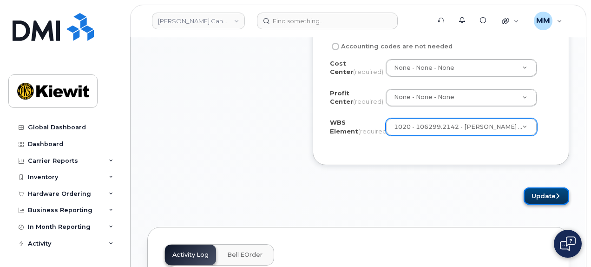
click at [535, 193] on button "Update" at bounding box center [546, 195] width 46 height 17
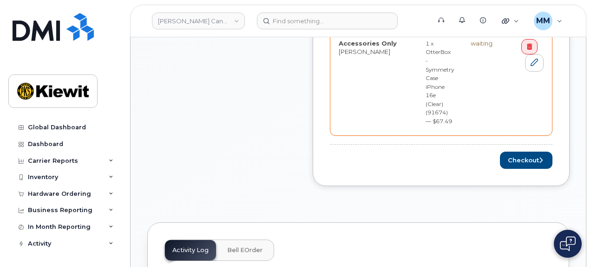
scroll to position [557, 0]
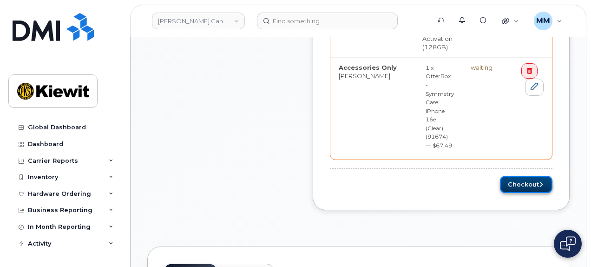
click at [509, 176] on button "Checkout" at bounding box center [526, 184] width 52 height 17
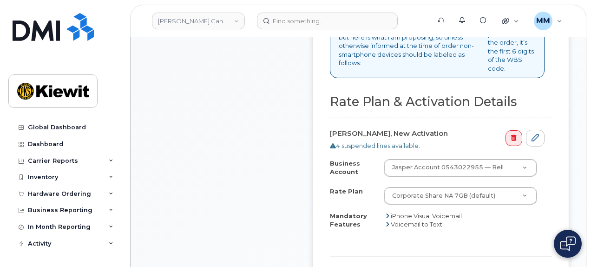
scroll to position [511, 0]
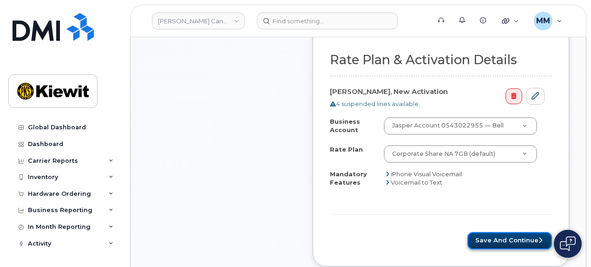
click at [485, 232] on button "Save and Continue" at bounding box center [509, 240] width 85 height 17
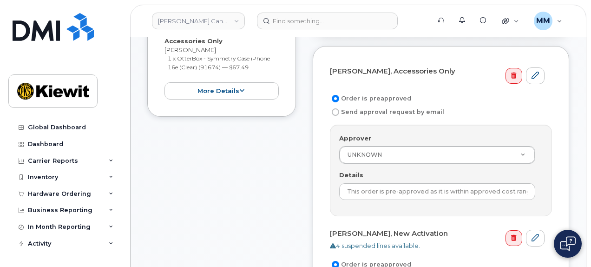
scroll to position [325, 0]
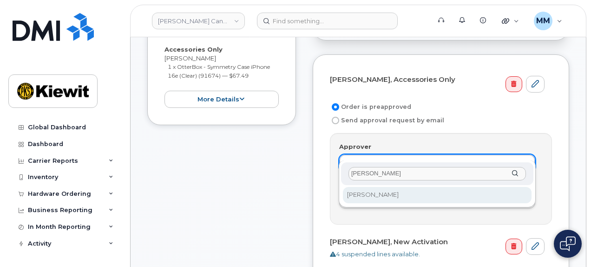
type input "[PERSON_NAME]"
select select "10893"
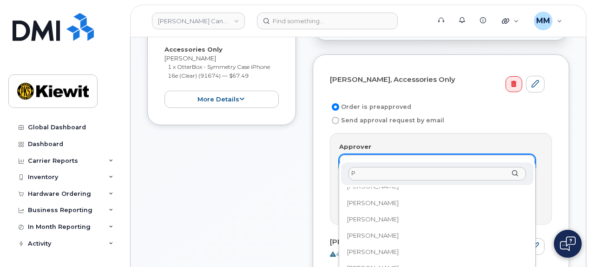
scroll to position [0, 0]
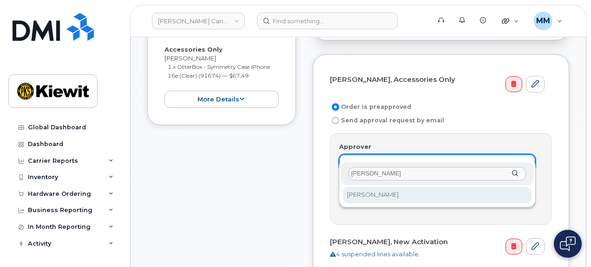
type input "[PERSON_NAME]"
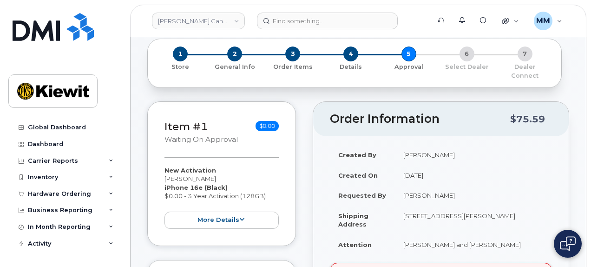
scroll to position [93, 0]
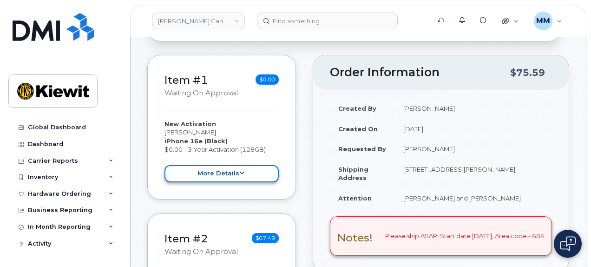
click at [261, 169] on button "more details" at bounding box center [221, 173] width 114 height 17
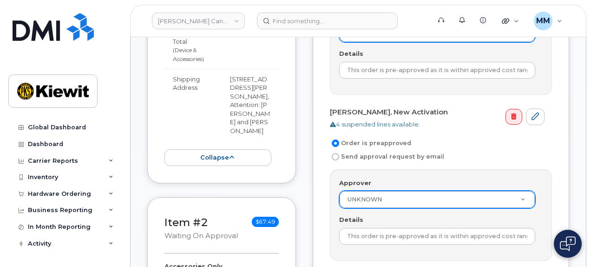
scroll to position [465, 0]
